Goal: Find specific page/section: Find specific page/section

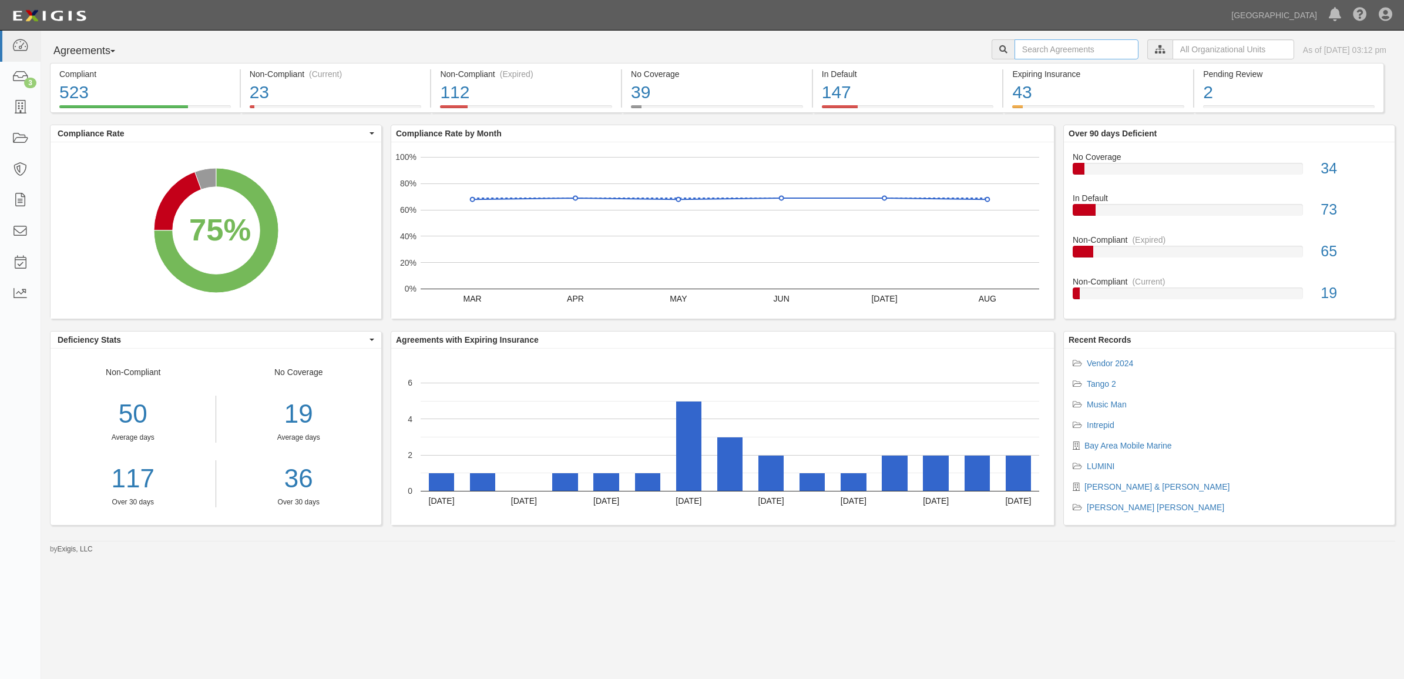
click at [1015, 49] on input "text" at bounding box center [1077, 49] width 124 height 20
click at [1015, 51] on input "text" at bounding box center [1077, 49] width 124 height 20
type input "[PERSON_NAME]"
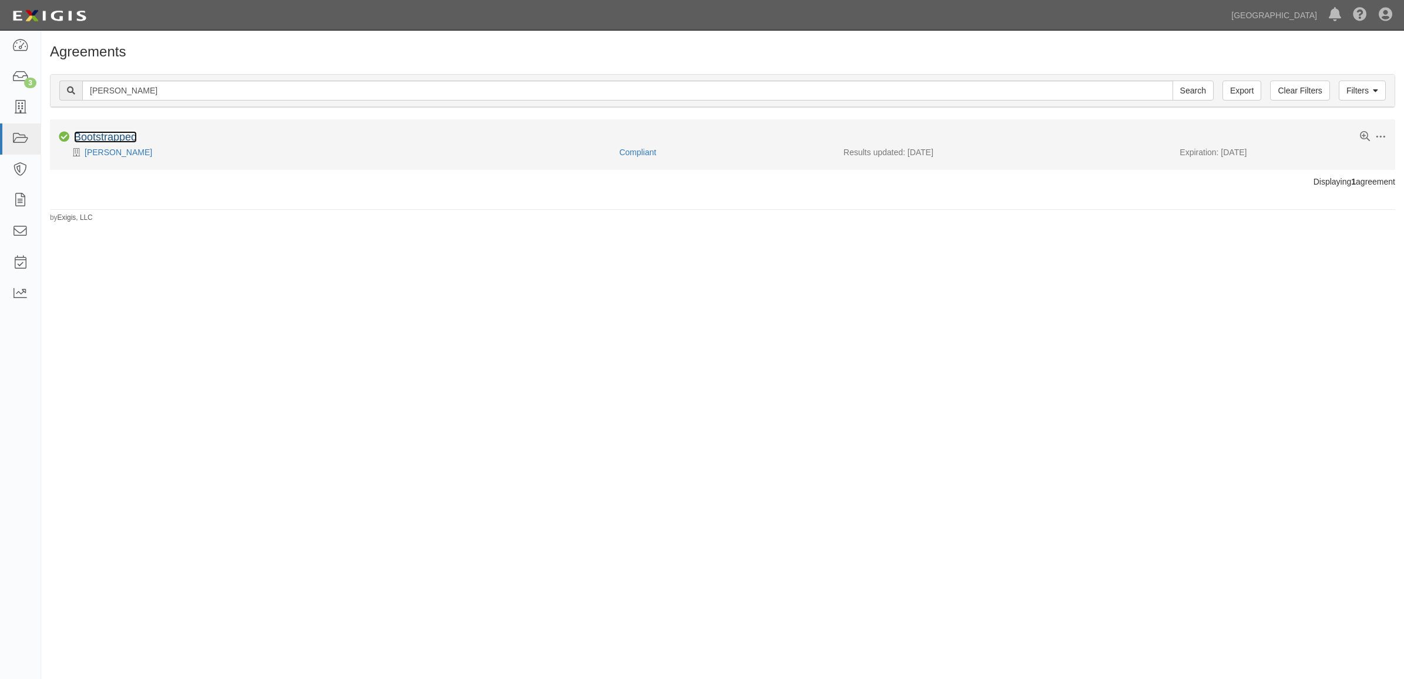
click at [126, 140] on link "Bootstrapped" at bounding box center [105, 137] width 63 height 12
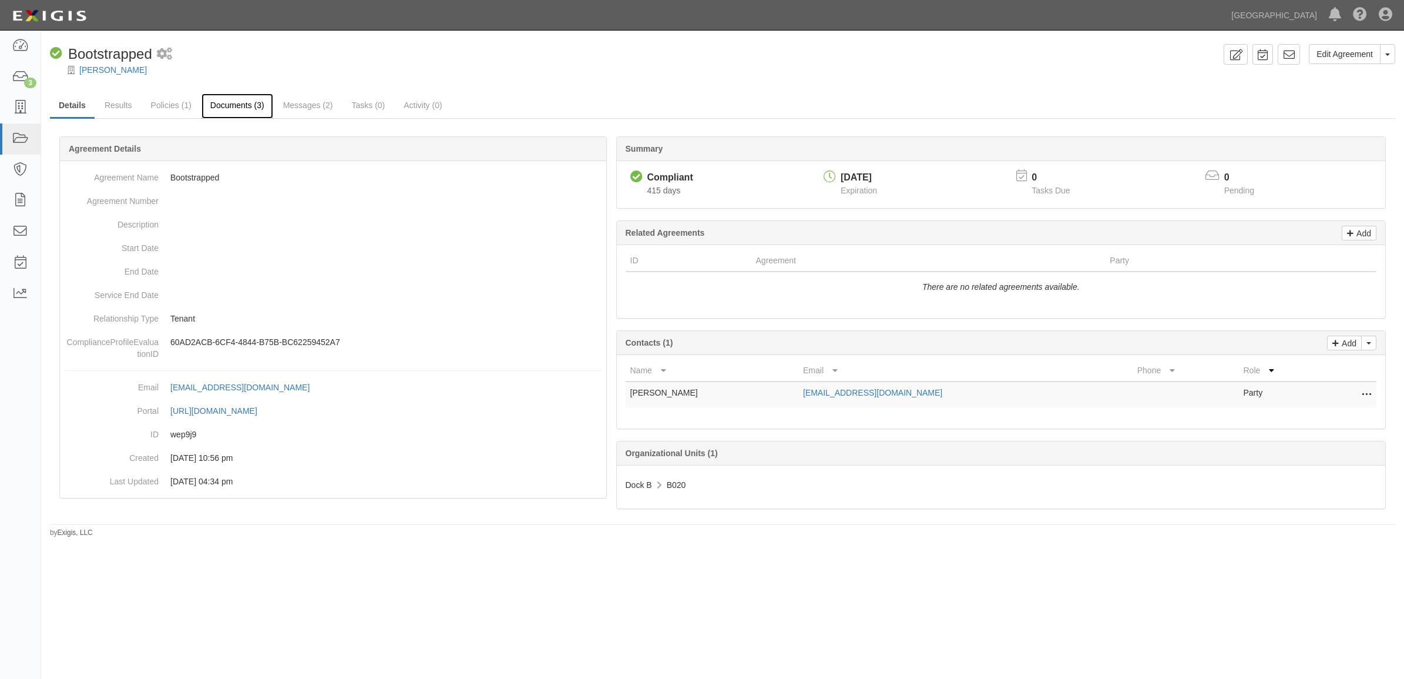
click at [247, 105] on link "Documents (3)" at bounding box center [237, 105] width 72 height 25
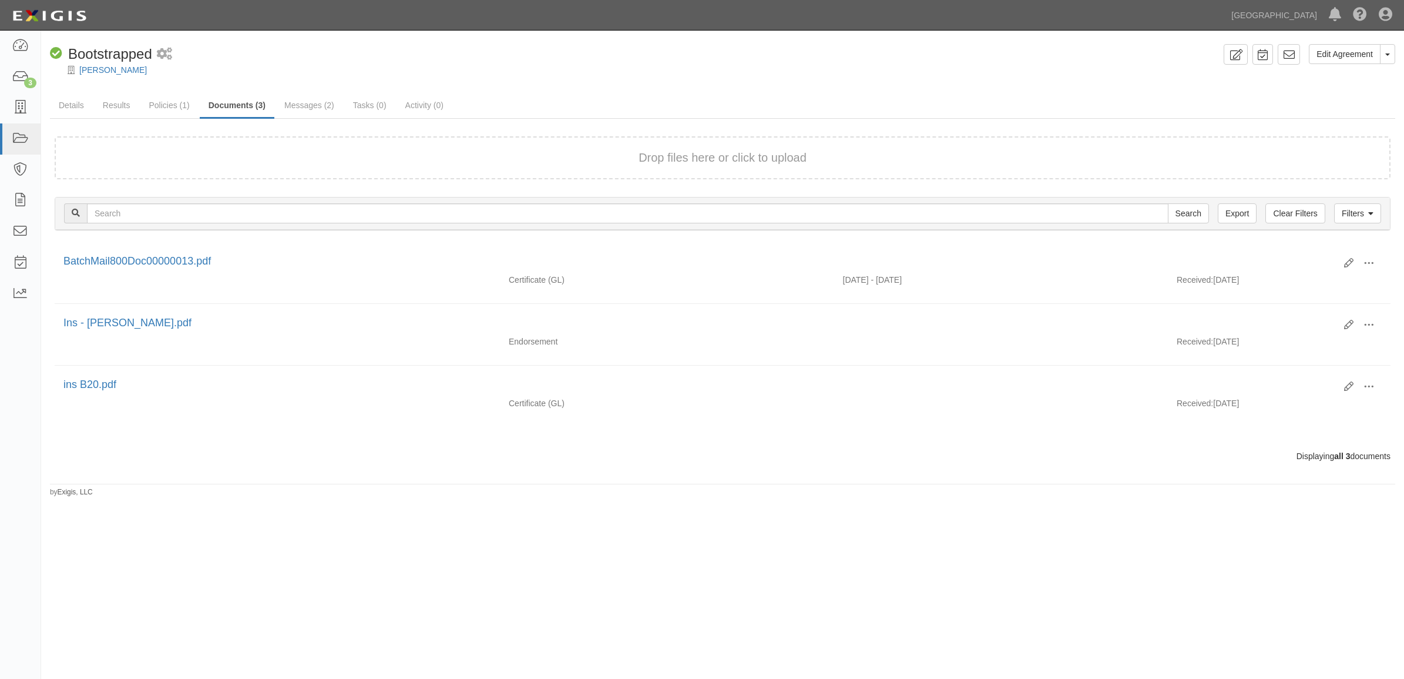
click at [242, 558] on div "Edit Agreement Toggle Agreement Dropdown View Audit Trail Archive Agreement Pla…" at bounding box center [702, 340] width 1404 height 611
